Goal: Information Seeking & Learning: Learn about a topic

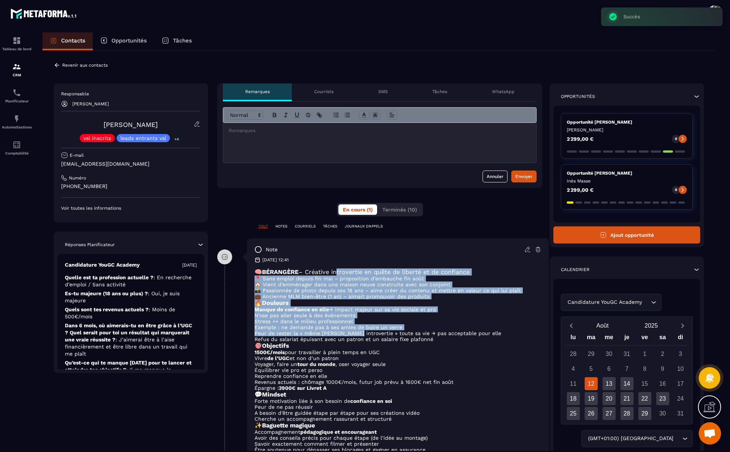
drag, startPoint x: 339, startPoint y: 272, endPoint x: 354, endPoint y: 340, distance: 69.9
click at [354, 340] on div "🧠 BÉRANGÈRE – Créative introvertie en quête de liberté et de confiance 📍 Sans e…" at bounding box center [397, 376] width 287 height 215
click at [354, 336] on li "Peur de rester la « même [PERSON_NAME] introvertie » toute sa vie → pas accepta…" at bounding box center [397, 333] width 287 height 6
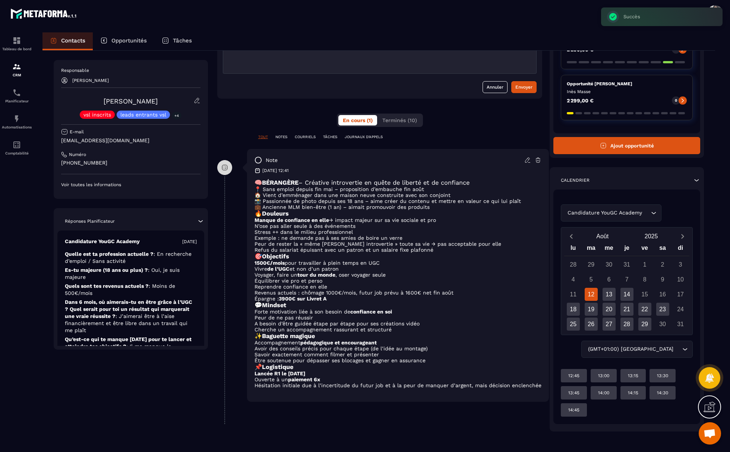
scroll to position [92, 0]
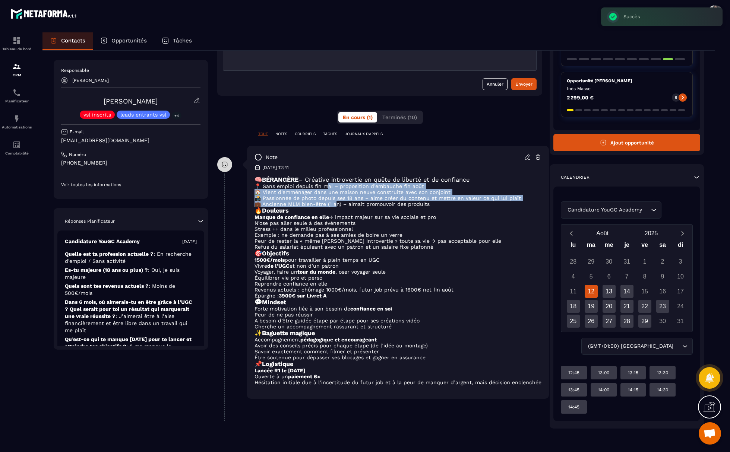
drag, startPoint x: 327, startPoint y: 186, endPoint x: 333, endPoint y: 211, distance: 26.1
click at [333, 211] on div "🧠 BÉRANGÈRE – Créative introvertie en quête de liberté et de confiance 📍 Sans e…" at bounding box center [397, 283] width 287 height 215
click at [333, 207] on p "💼 Ancienne MLM bien-être (1 an) – aimait promouvoir des produits" at bounding box center [397, 204] width 287 height 6
drag, startPoint x: 317, startPoint y: 186, endPoint x: 424, endPoint y: 203, distance: 108.3
click at [424, 203] on div "🧠 BÉRANGÈRE – Créative introvertie en quête de liberté et de confiance 📍 Sans e…" at bounding box center [397, 283] width 287 height 215
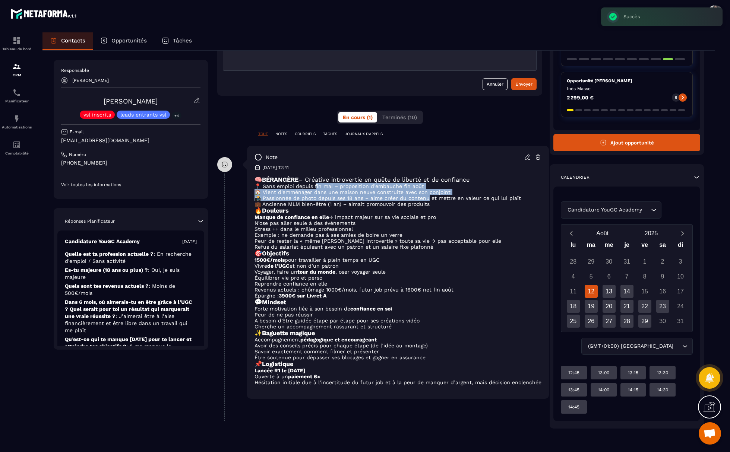
click at [424, 201] on p "📸 Passionnée de photo depuis ses 18 ans – aime créer du contenu et mettre en va…" at bounding box center [397, 198] width 287 height 6
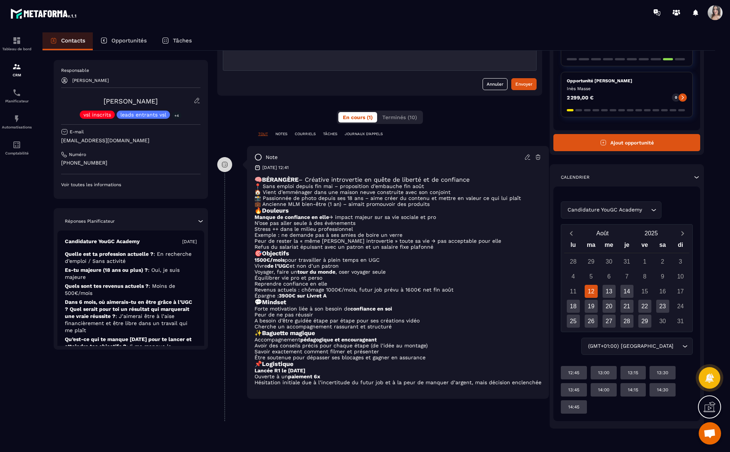
drag, startPoint x: 433, startPoint y: 207, endPoint x: 305, endPoint y: 190, distance: 129.7
click at [305, 190] on div "🧠 BÉRANGÈRE – Créative introvertie en quête de liberté et de confiance 📍 Sans e…" at bounding box center [397, 283] width 287 height 215
click at [305, 189] on p "📍 Sans emploi depuis fin mai – proposition d’embauche fin août" at bounding box center [397, 186] width 287 height 6
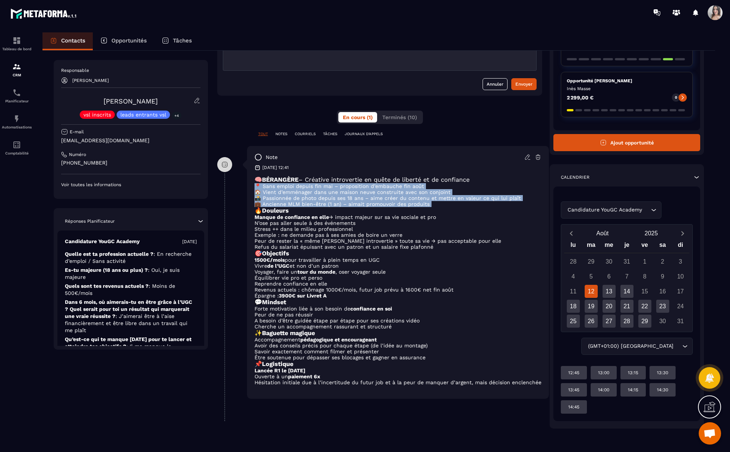
drag, startPoint x: 305, startPoint y: 190, endPoint x: 378, endPoint y: 207, distance: 75.4
click at [378, 207] on div "🧠 BÉRANGÈRE – Créative introvertie en quête de liberté et de confiance 📍 Sans e…" at bounding box center [397, 283] width 287 height 215
click at [378, 207] on p "💼 Ancienne MLM bien-être (1 an) – aimait promouvoir des produits" at bounding box center [397, 204] width 287 height 6
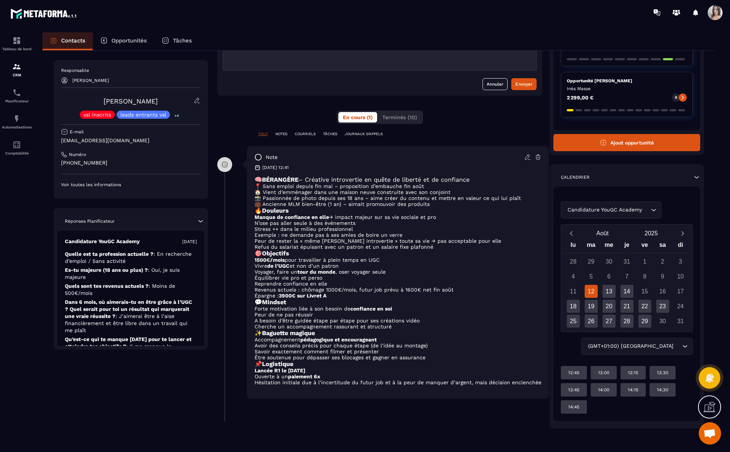
drag, startPoint x: 355, startPoint y: 189, endPoint x: 441, endPoint y: 210, distance: 89.3
click at [441, 210] on div "🧠 BÉRANGÈRE – Créative introvertie en quête de liberté et de confiance 📍 Sans e…" at bounding box center [397, 283] width 287 height 215
click at [441, 207] on p "💼 Ancienne MLM bien-être (1 an) – aimait promouvoir des produits" at bounding box center [397, 204] width 287 height 6
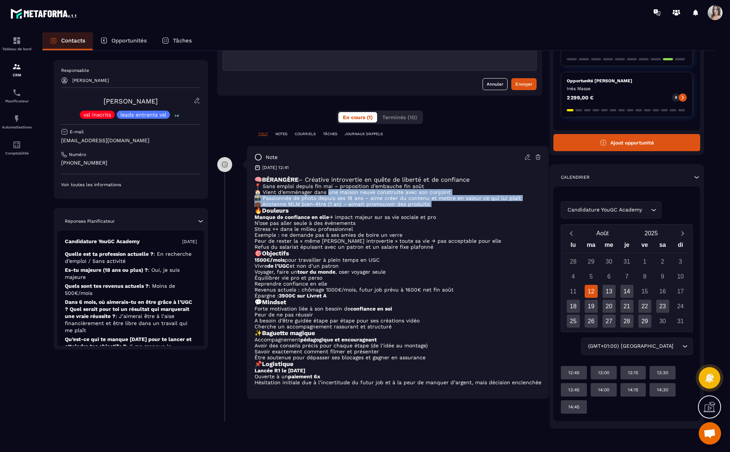
drag, startPoint x: 441, startPoint y: 210, endPoint x: 312, endPoint y: 191, distance: 130.9
click at [312, 191] on div "🧠 BÉRANGÈRE – Créative introvertie en quête de liberté et de confiance 📍 Sans e…" at bounding box center [397, 283] width 287 height 215
click at [312, 191] on p "🏠 Vient d’emménager dans une maison neuve construite avec son conjoint" at bounding box center [397, 192] width 287 height 6
drag, startPoint x: 308, startPoint y: 190, endPoint x: 406, endPoint y: 209, distance: 100.5
click at [406, 209] on div "🧠 BÉRANGÈRE – Créative introvertie en quête de liberté et de confiance 📍 Sans e…" at bounding box center [397, 283] width 287 height 215
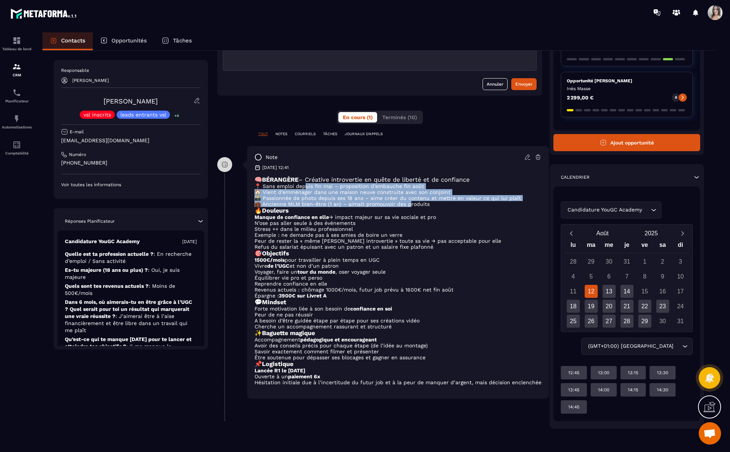
click at [406, 207] on p "💼 Ancienne MLM bien-être (1 an) – aimait promouvoir des produits" at bounding box center [397, 204] width 287 height 6
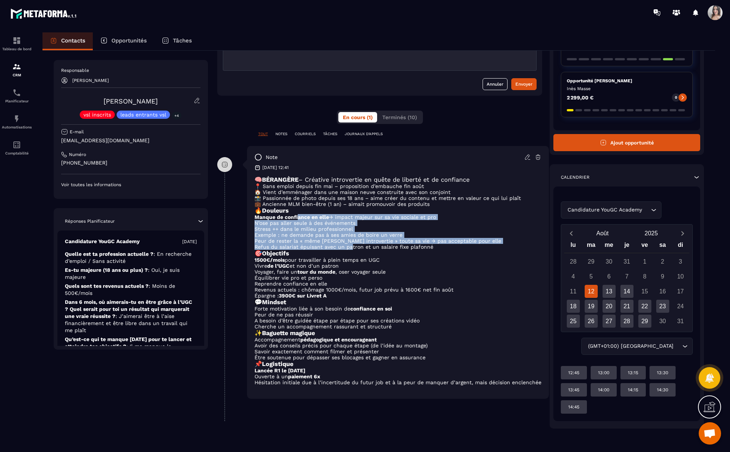
drag, startPoint x: 298, startPoint y: 226, endPoint x: 358, endPoint y: 256, distance: 66.8
click at [357, 250] on ul "Manque de confiance en elle → impact majeur sur sa vie sociale et pro N’ose pas…" at bounding box center [397, 232] width 287 height 36
click at [358, 250] on li "Refus du salariat épuisant avec un patron et un salaire fixe plafonné" at bounding box center [397, 247] width 287 height 6
drag, startPoint x: 348, startPoint y: 228, endPoint x: 359, endPoint y: 254, distance: 28.2
click at [359, 250] on ul "Manque de confiance en elle → impact majeur sur sa vie sociale et pro N’ose pas…" at bounding box center [397, 232] width 287 height 36
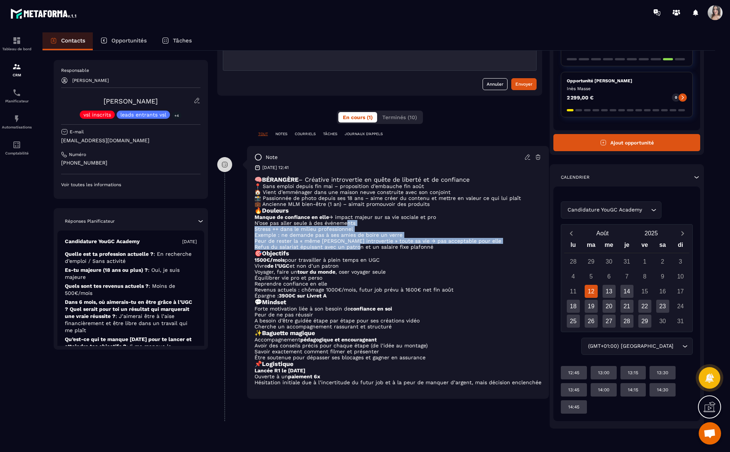
click at [359, 250] on li "Refus du salariat épuisant avec un patron et un salaire fixe plafonné" at bounding box center [397, 247] width 287 height 6
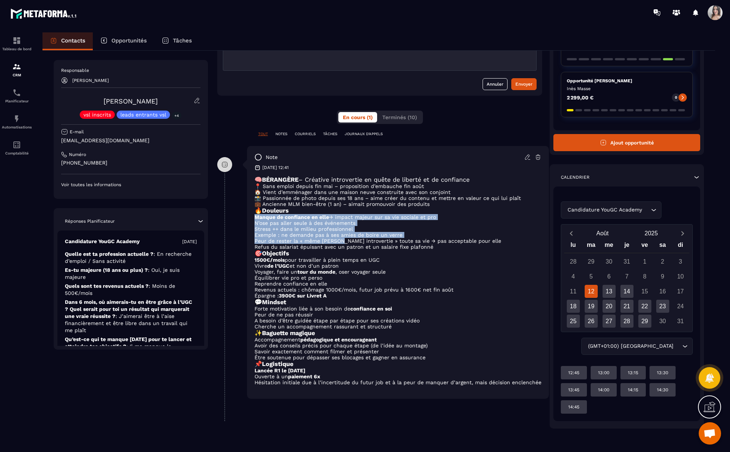
drag, startPoint x: 332, startPoint y: 220, endPoint x: 341, endPoint y: 248, distance: 29.9
click at [341, 248] on div "🧠 BÉRANGÈRE – Créative introvertie en quête de liberté et de confiance 📍 Sans e…" at bounding box center [397, 283] width 287 height 215
click at [341, 244] on li "Peur de rester la « même [PERSON_NAME] introvertie » toute sa vie → pas accepta…" at bounding box center [397, 241] width 287 height 6
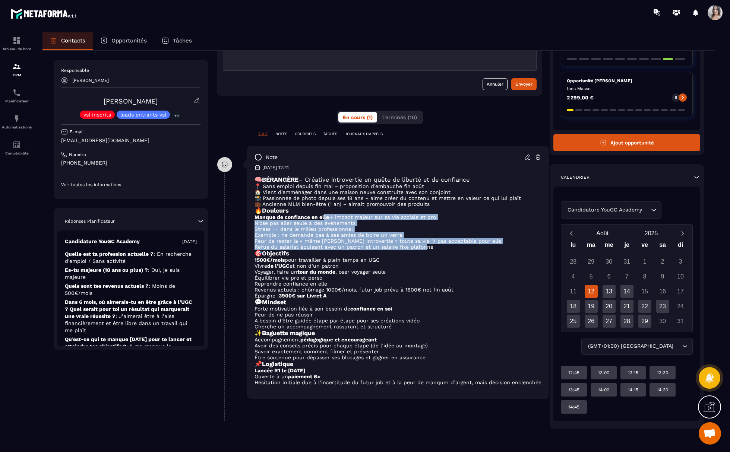
drag, startPoint x: 323, startPoint y: 222, endPoint x: 424, endPoint y: 254, distance: 105.2
click at [424, 250] on ul "Manque de confiance en elle → impact majeur sur sa vie sociale et pro N’ose pas…" at bounding box center [397, 232] width 287 height 36
click at [424, 250] on li "Refus du salariat épuisant avec un patron et un salaire fixe plafonné" at bounding box center [397, 247] width 287 height 6
drag, startPoint x: 437, startPoint y: 254, endPoint x: 290, endPoint y: 229, distance: 148.9
click at [290, 229] on ul "Manque de confiance en elle → impact majeur sur sa vie sociale et pro N’ose pas…" at bounding box center [397, 232] width 287 height 36
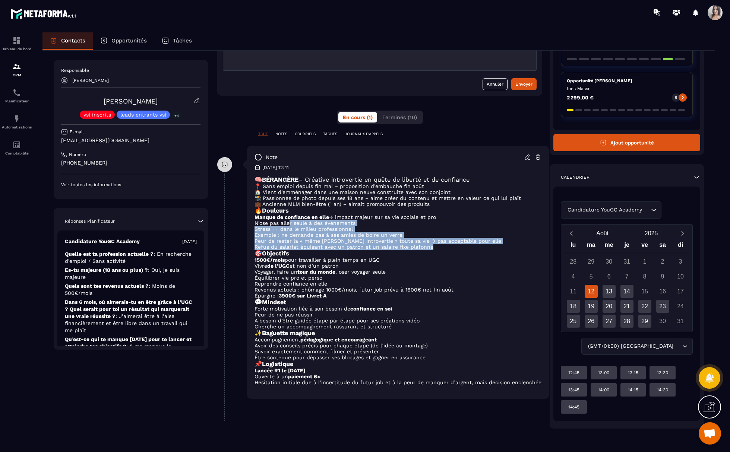
click at [290, 226] on li "N’ose pas aller seule à des événements" at bounding box center [397, 223] width 287 height 6
drag, startPoint x: 287, startPoint y: 226, endPoint x: 434, endPoint y: 254, distance: 149.6
click at [434, 250] on ul "Manque de confiance en elle → impact majeur sur sa vie sociale et pro N’ose pas…" at bounding box center [397, 232] width 287 height 36
click at [434, 250] on li "Refus du salariat épuisant avec un patron et un salaire fixe plafonné" at bounding box center [397, 247] width 287 height 6
drag, startPoint x: 434, startPoint y: 254, endPoint x: 266, endPoint y: 225, distance: 170.4
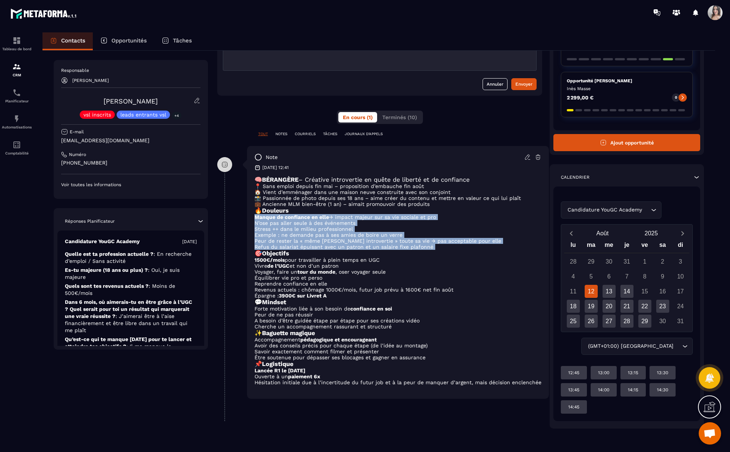
click at [266, 225] on ul "Manque de confiance en elle → impact majeur sur sa vie sociale et pro N’ose pas…" at bounding box center [397, 232] width 287 height 36
click at [266, 220] on strong "Manque de confiance en elle" at bounding box center [291, 217] width 74 height 6
drag, startPoint x: 270, startPoint y: 227, endPoint x: 422, endPoint y: 255, distance: 154.5
click at [422, 250] on ul "Manque de confiance en elle → impact majeur sur sa vie sociale et pro N’ose pas…" at bounding box center [397, 232] width 287 height 36
click at [422, 250] on li "Refus du salariat épuisant avec un patron et un salaire fixe plafonné" at bounding box center [397, 247] width 287 height 6
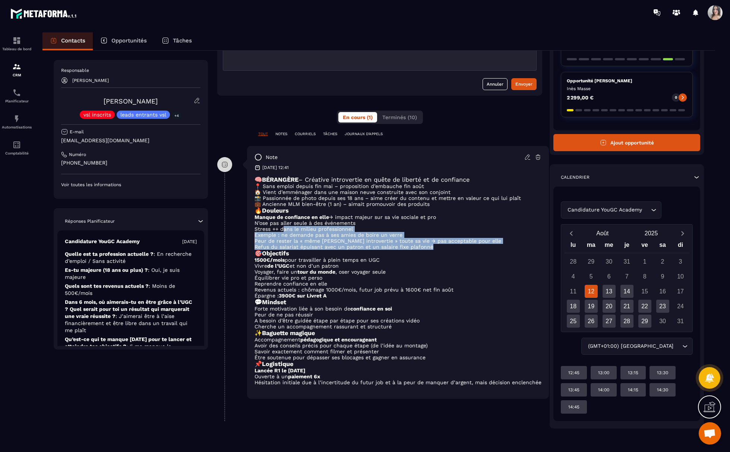
drag, startPoint x: 434, startPoint y: 256, endPoint x: 283, endPoint y: 236, distance: 152.5
click at [283, 236] on ul "Manque de confiance en elle → impact majeur sur sa vie sociale et pro N’ose pas…" at bounding box center [397, 232] width 287 height 36
click at [283, 232] on li "Stress ++ dans le milieu professionnel" at bounding box center [397, 229] width 287 height 6
drag, startPoint x: 283, startPoint y: 236, endPoint x: 437, endPoint y: 256, distance: 155.6
click at [437, 250] on ul "Manque de confiance en elle → impact majeur sur sa vie sociale et pro N’ose pas…" at bounding box center [397, 232] width 287 height 36
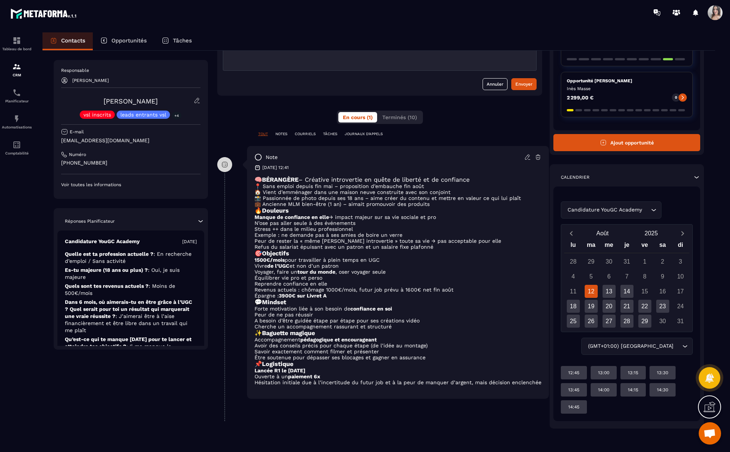
click at [437, 257] on h3 "🎯 Objectifs" at bounding box center [397, 253] width 287 height 7
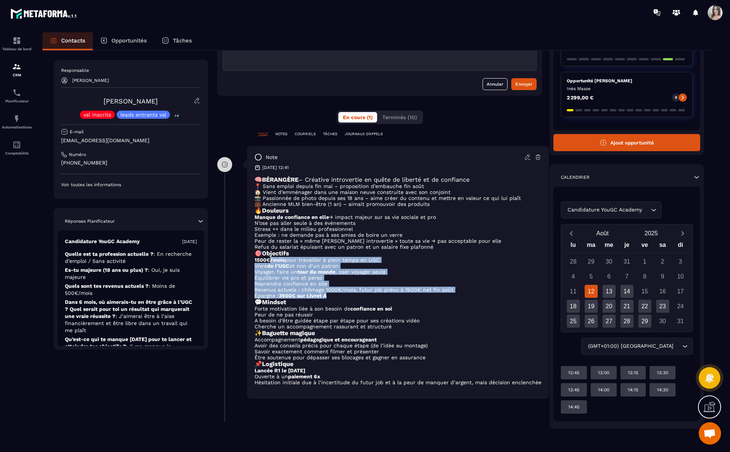
drag, startPoint x: 272, startPoint y: 272, endPoint x: 337, endPoint y: 304, distance: 72.8
click at [337, 299] on ul "1500€/mois pour travailler à plein temps en UGC Vivre de l’UGC et non d’un patr…" at bounding box center [397, 278] width 287 height 42
click at [337, 299] on li "Épargne : 3900€ sur Livret A" at bounding box center [397, 296] width 287 height 6
drag, startPoint x: 337, startPoint y: 304, endPoint x: 257, endPoint y: 271, distance: 87.5
click at [257, 271] on ul "1500€/mois pour travailler à plein temps en UGC Vivre de l’UGC et non d’un patr…" at bounding box center [397, 278] width 287 height 42
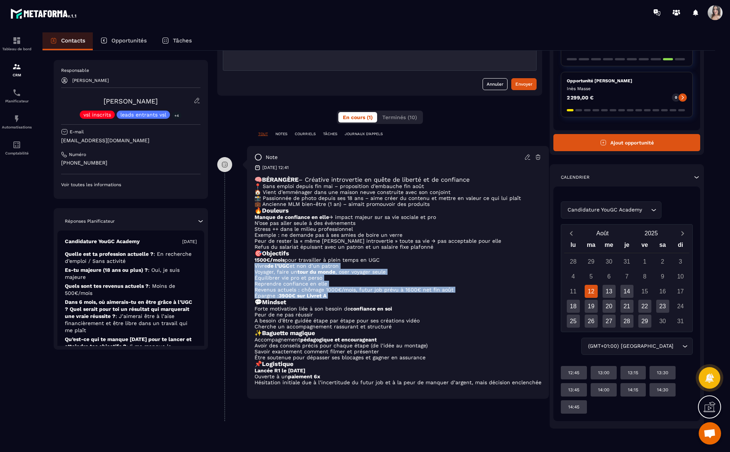
click at [257, 269] on li "Vivre de l’UGC et non d’un patron" at bounding box center [397, 266] width 287 height 6
drag, startPoint x: 257, startPoint y: 269, endPoint x: 342, endPoint y: 302, distance: 91.7
click at [342, 299] on ul "1500€/mois pour travailler à plein temps en UGC Vivre de l’UGC et non d’un patr…" at bounding box center [397, 278] width 287 height 42
click at [342, 299] on li "Épargne : 3900€ sur Livret A" at bounding box center [397, 296] width 287 height 6
drag, startPoint x: 342, startPoint y: 302, endPoint x: 270, endPoint y: 266, distance: 81.1
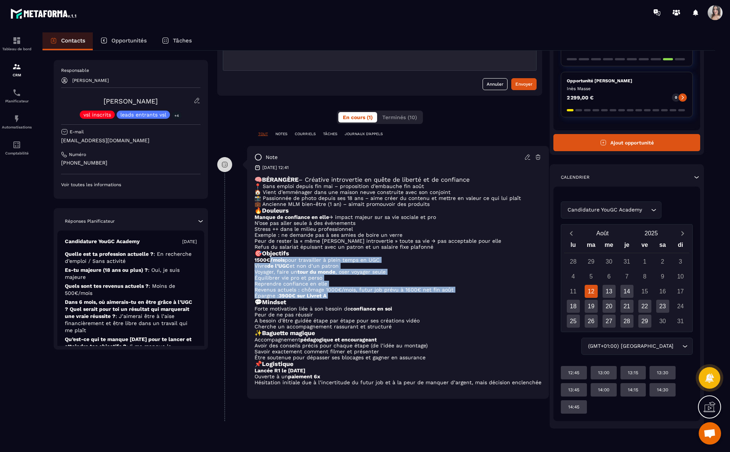
click at [270, 266] on ul "1500€/mois pour travailler à plein temps en UGC Vivre de l’UGC et non d’un patr…" at bounding box center [397, 278] width 287 height 42
click at [270, 263] on strong "1500€/mois" at bounding box center [269, 260] width 30 height 6
drag, startPoint x: 270, startPoint y: 265, endPoint x: 337, endPoint y: 303, distance: 76.9
click at [337, 299] on ul "1500€/mois pour travailler à plein temps en UGC Vivre de l’UGC et non d’un patr…" at bounding box center [397, 278] width 287 height 42
click at [337, 299] on li "Épargne : 3900€ sur Livret A" at bounding box center [397, 296] width 287 height 6
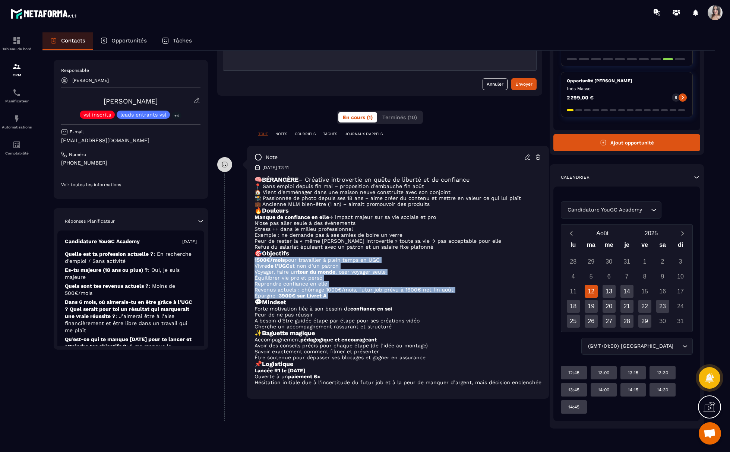
drag, startPoint x: 337, startPoint y: 303, endPoint x: 256, endPoint y: 269, distance: 88.1
click at [256, 269] on ul "1500€/mois pour travailler à plein temps en UGC Vivre de l’UGC et non d’un patr…" at bounding box center [397, 278] width 287 height 42
click at [276, 269] on strong "de l’UGC" at bounding box center [278, 266] width 22 height 6
drag, startPoint x: 276, startPoint y: 273, endPoint x: 336, endPoint y: 307, distance: 68.9
click at [336, 307] on div "🧠 BÉRANGÈRE – Créative introvertie en quête de liberté et de confiance 📍 Sans e…" at bounding box center [397, 283] width 287 height 215
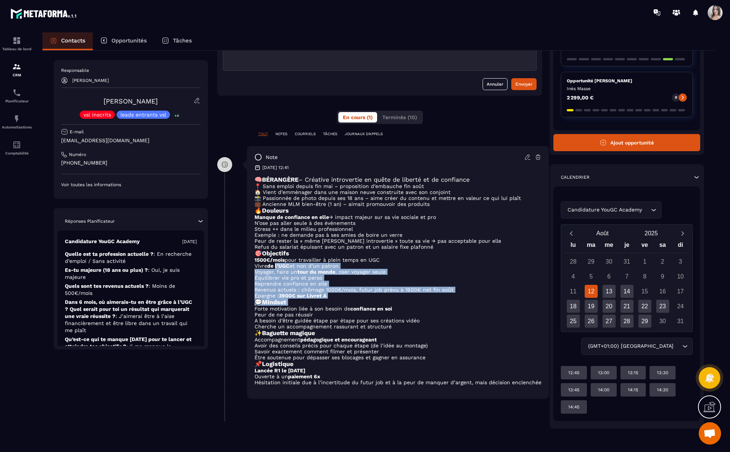
click at [336, 306] on h3 "💬 Mindset" at bounding box center [397, 302] width 287 height 7
drag, startPoint x: 304, startPoint y: 295, endPoint x: 275, endPoint y: 283, distance: 30.7
click at [275, 283] on ul "1500€/mois pour travailler à plein temps en UGC Vivre de l’UGC et non d’un patr…" at bounding box center [397, 278] width 287 height 42
click at [275, 281] on li "Équilibrer vie pro et perso" at bounding box center [397, 278] width 287 height 6
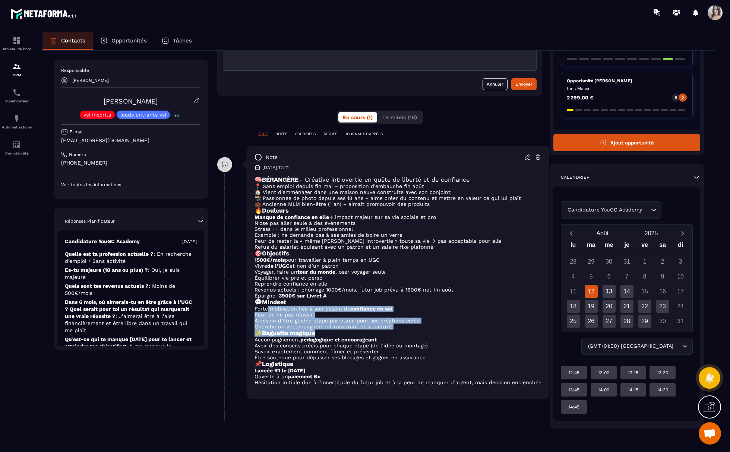
drag, startPoint x: 268, startPoint y: 318, endPoint x: 352, endPoint y: 341, distance: 86.9
click at [352, 341] on div "🧠 BÉRANGÈRE – Créative introvertie en quête de liberté et de confiance 📍 Sans e…" at bounding box center [397, 283] width 287 height 215
click at [352, 337] on h3 "✨ Baguette magique" at bounding box center [397, 333] width 287 height 7
drag, startPoint x: 291, startPoint y: 322, endPoint x: 407, endPoint y: 337, distance: 116.8
click at [407, 330] on ul "Forte motivation liée à son besoin de confiance en soi Peur de ne pas réussir A…" at bounding box center [397, 318] width 287 height 24
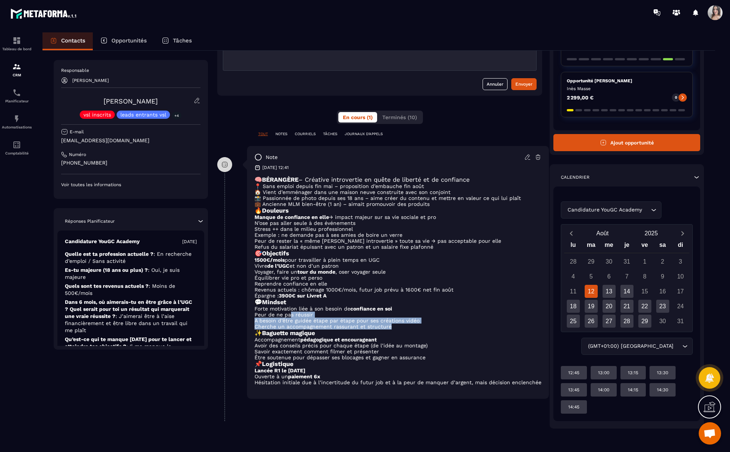
click at [407, 330] on li "Cherche un accompagnement rassurant et structuré" at bounding box center [397, 327] width 287 height 6
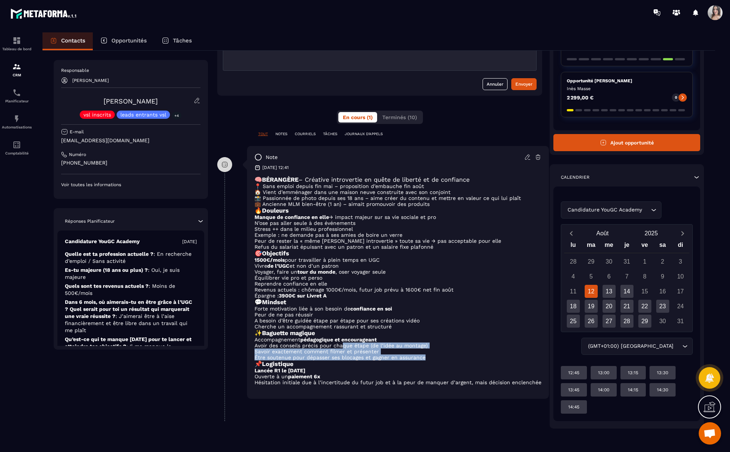
drag, startPoint x: 342, startPoint y: 353, endPoint x: 425, endPoint y: 368, distance: 84.3
click at [425, 361] on ul "Accompagnement pédagogique et encourageant Avoir des conseils précis pour chaqu…" at bounding box center [397, 349] width 287 height 24
click at [425, 361] on li "Être soutenue pour dépasser ses blocages et gagner en assurance" at bounding box center [397, 358] width 287 height 6
drag, startPoint x: 379, startPoint y: 368, endPoint x: 259, endPoint y: 348, distance: 121.6
click at [259, 348] on ul "Accompagnement pédagogique et encourageant Avoir des conseils précis pour chaqu…" at bounding box center [397, 349] width 287 height 24
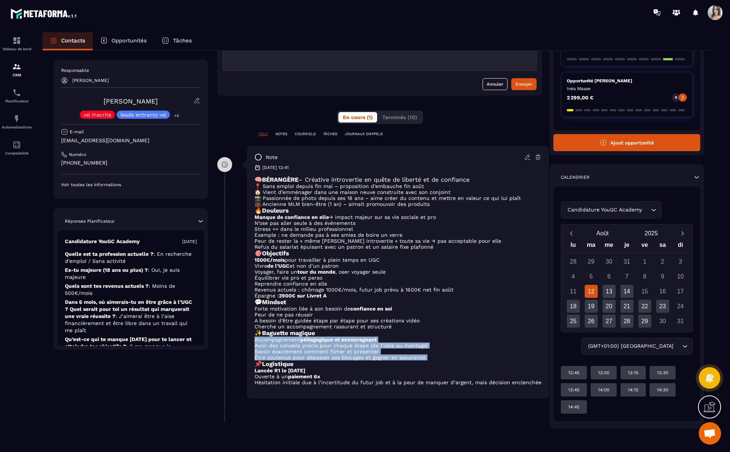
click at [259, 343] on li "Accompagnement pédagogique et encourageant" at bounding box center [397, 340] width 287 height 6
drag
click at [440, 361] on ul "Accompagnement pédagogique et encourageant Avoir des conseils précis pour chaqu…" at bounding box center [397, 349] width 287 height 24
click at [440, 361] on li "Être soutenue pour dépasser ses blocages et gagner en assurance" at bounding box center [397, 358] width 287 height 6
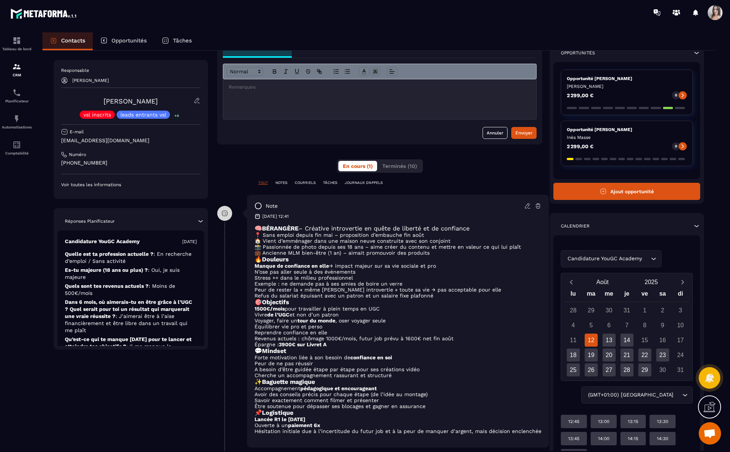
scroll to position [0, 0]
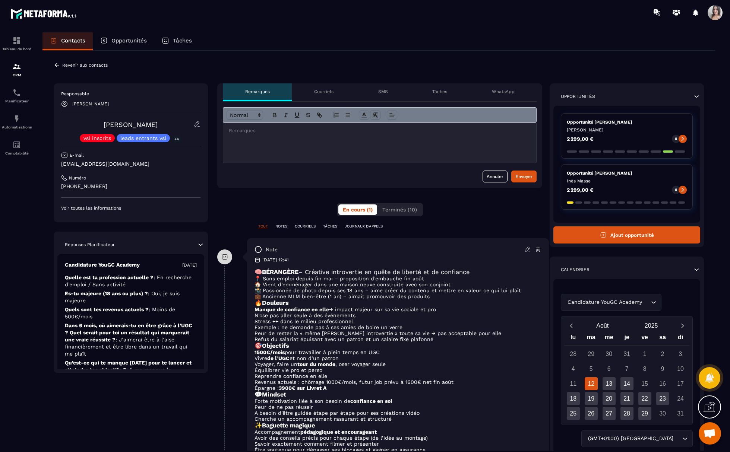
click at [636, 164] on div "Opportunité [PERSON_NAME] [PERSON_NAME] 2 299,00 € 0" at bounding box center [627, 186] width 132 height 45
